Goal: Information Seeking & Learning: Understand process/instructions

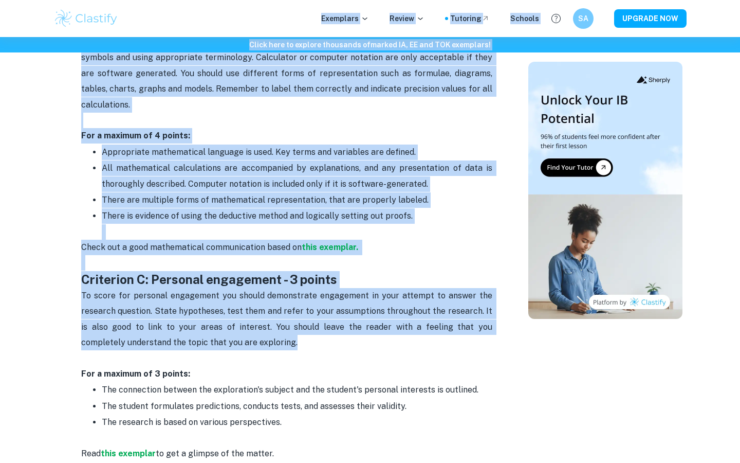
scroll to position [772, 0]
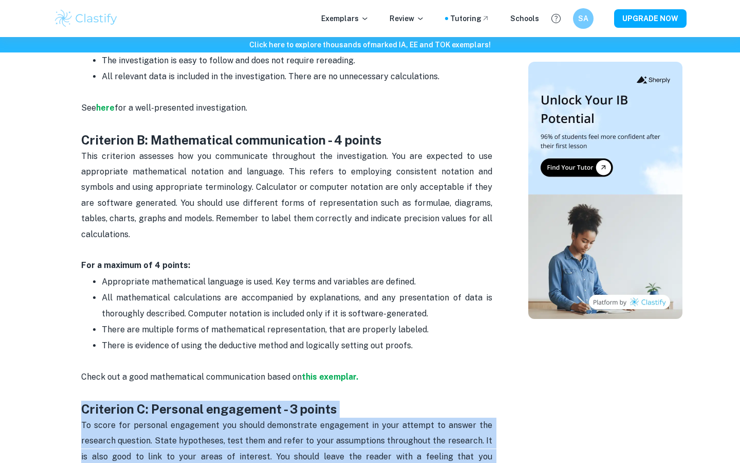
drag, startPoint x: 247, startPoint y: 299, endPoint x: 146, endPoint y: 381, distance: 130.8
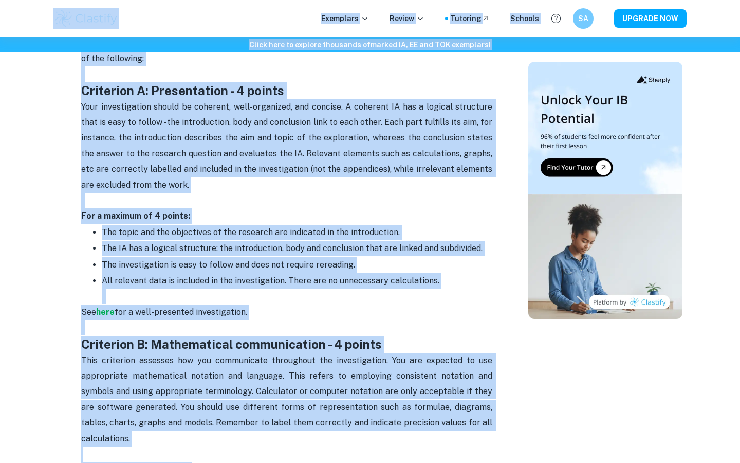
scroll to position [499, 0]
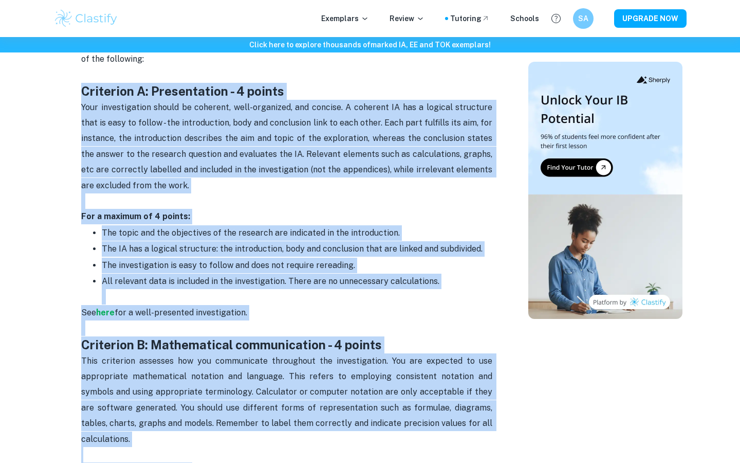
drag, startPoint x: 282, startPoint y: 415, endPoint x: 79, endPoint y: 86, distance: 387.2
copy div "Loremipsu D: Sitametconse - 9 adipis Elit seddoeiusmodt incidi ut laboreet, dol…"
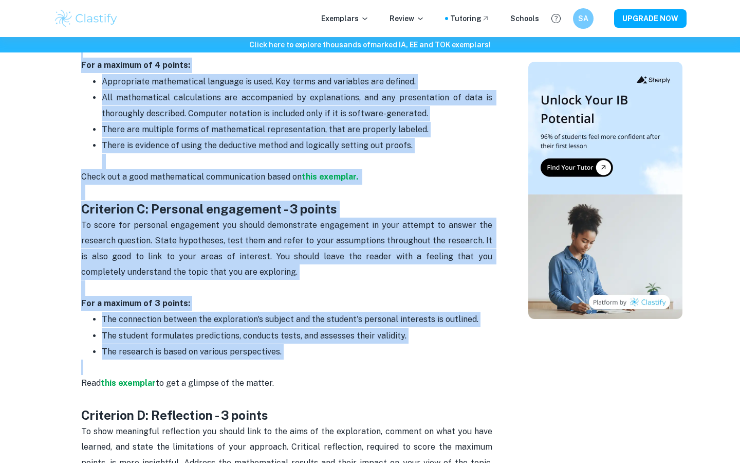
scroll to position [1051, 0]
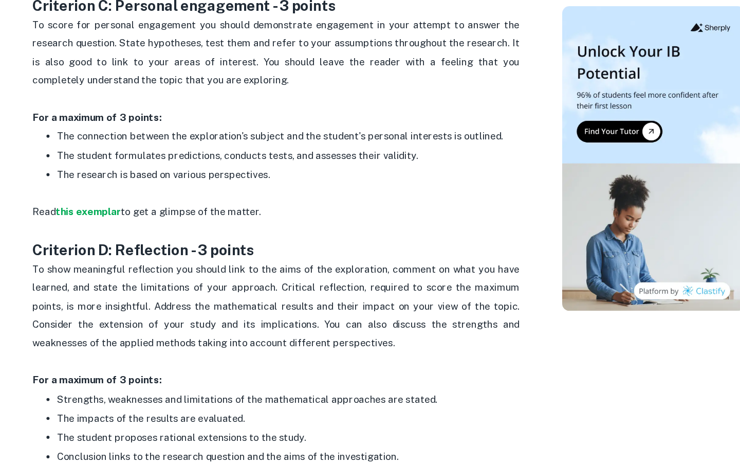
click at [384, 336] on p "To show meaningful reflection you should link to the aims of the exploration, c…" at bounding box center [286, 323] width 411 height 94
drag, startPoint x: 390, startPoint y: 430, endPoint x: 330, endPoint y: 200, distance: 237.8
click at [330, 136] on div "Math AI IA Criteria and Checklist Is your Math AI internal assessment stressing…" at bounding box center [286, 379] width 411 height 2025
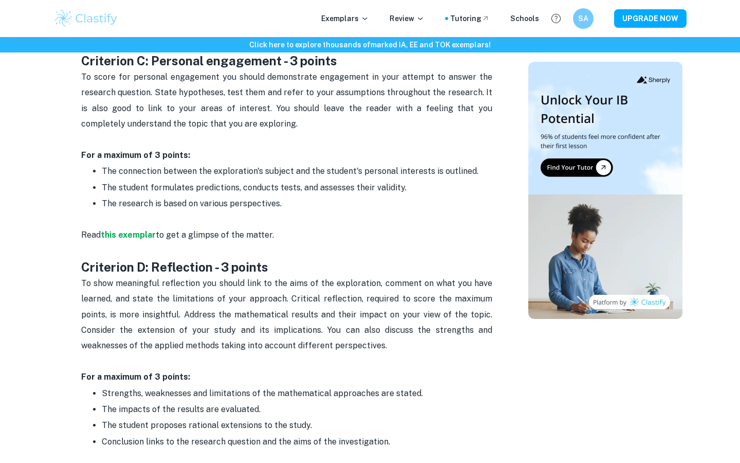
click at [397, 434] on p "Conclusion links to the research question and the aims of the investigation." at bounding box center [297, 441] width 391 height 15
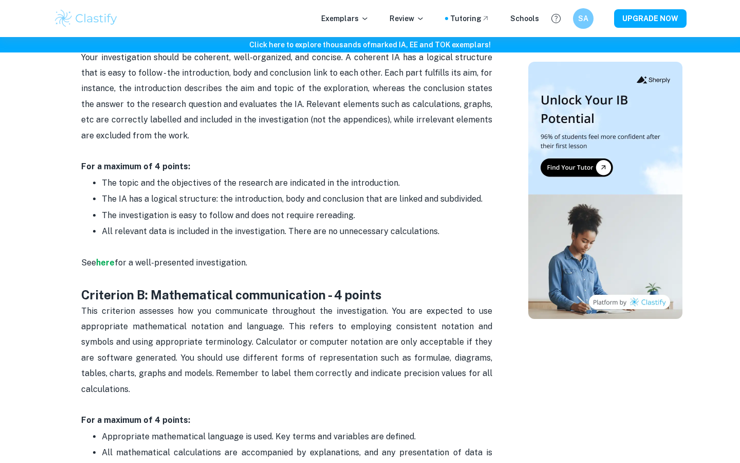
scroll to position [528, 0]
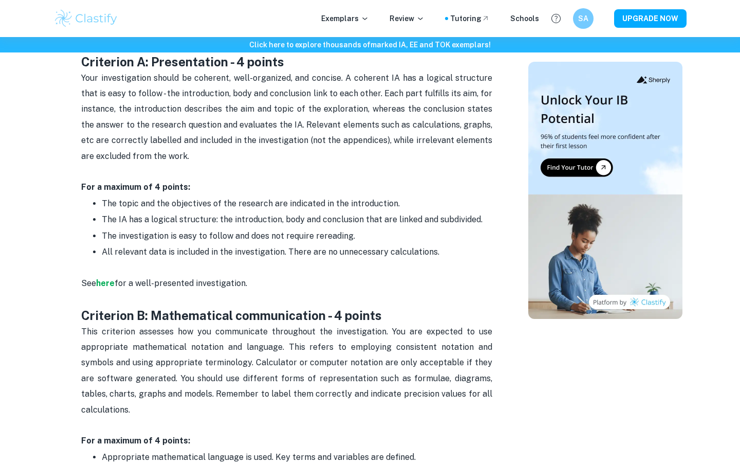
drag, startPoint x: 393, startPoint y: 426, endPoint x: 81, endPoint y: 65, distance: 477.0
copy div "Loremipsu D: Sitametconse - 9 adipis Elit seddoeiusmodt incidi ut laboreet, dol…"
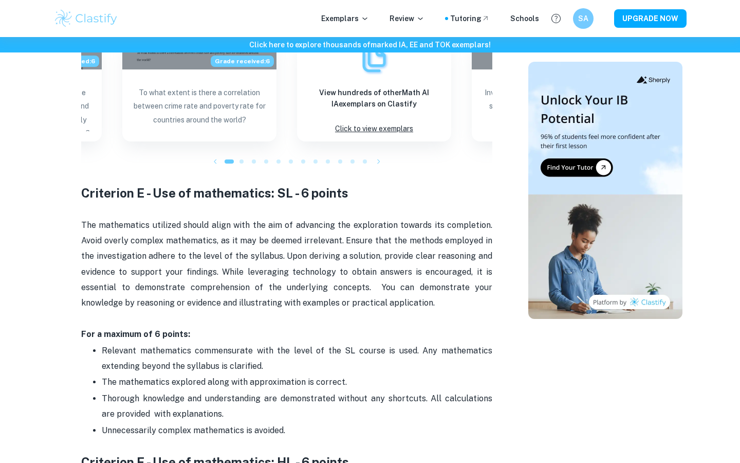
scroll to position [1598, 0]
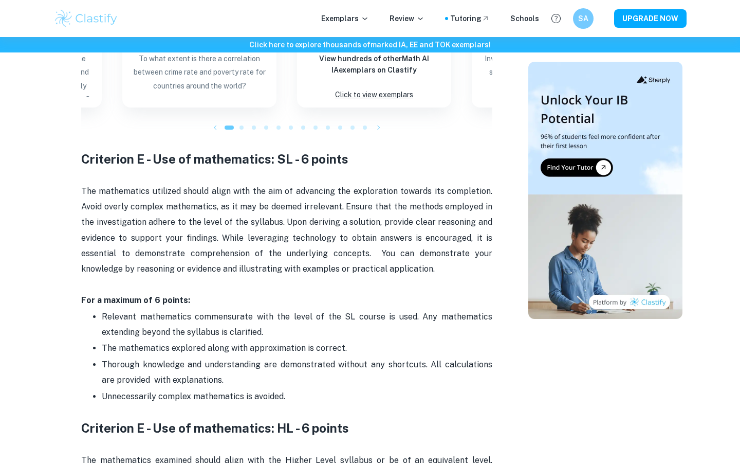
click at [390, 277] on p "For a maximum of 6 points:" at bounding box center [286, 292] width 411 height 31
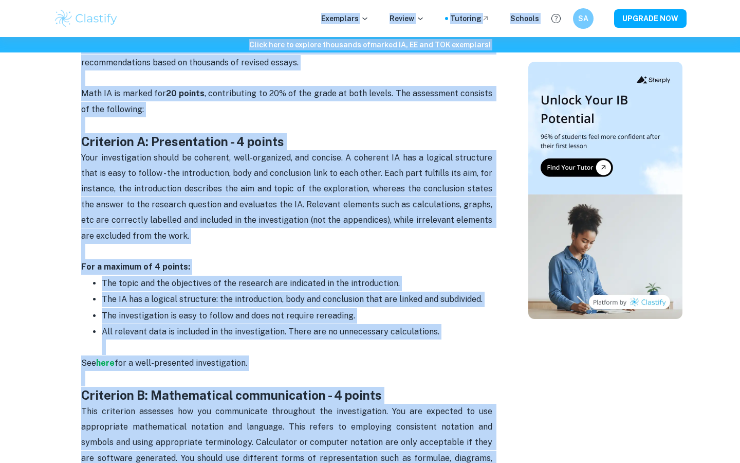
scroll to position [443, 0]
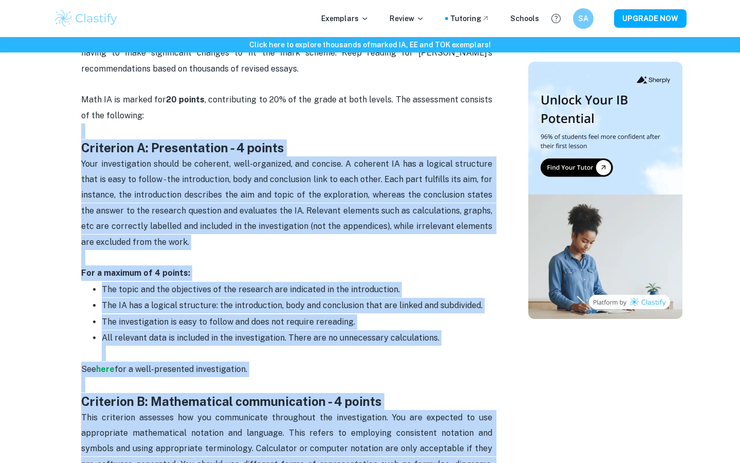
drag, startPoint x: 288, startPoint y: 327, endPoint x: 63, endPoint y: 133, distance: 297.0
copy div "Loremipsu D: Sitametconse - 9 adipis Elit seddoeiusmodt incidi ut laboreet, dol…"
